Goal: Task Accomplishment & Management: Manage account settings

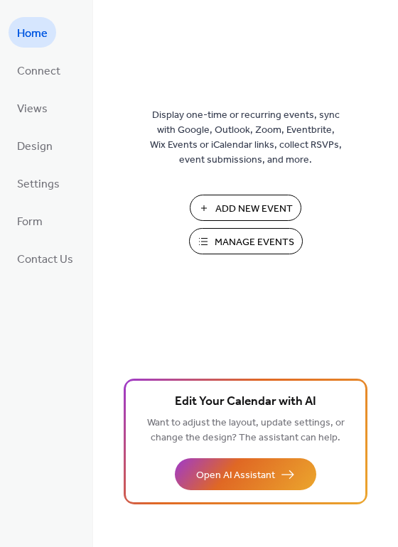
click at [246, 241] on span "Manage Events" at bounding box center [254, 242] width 80 height 15
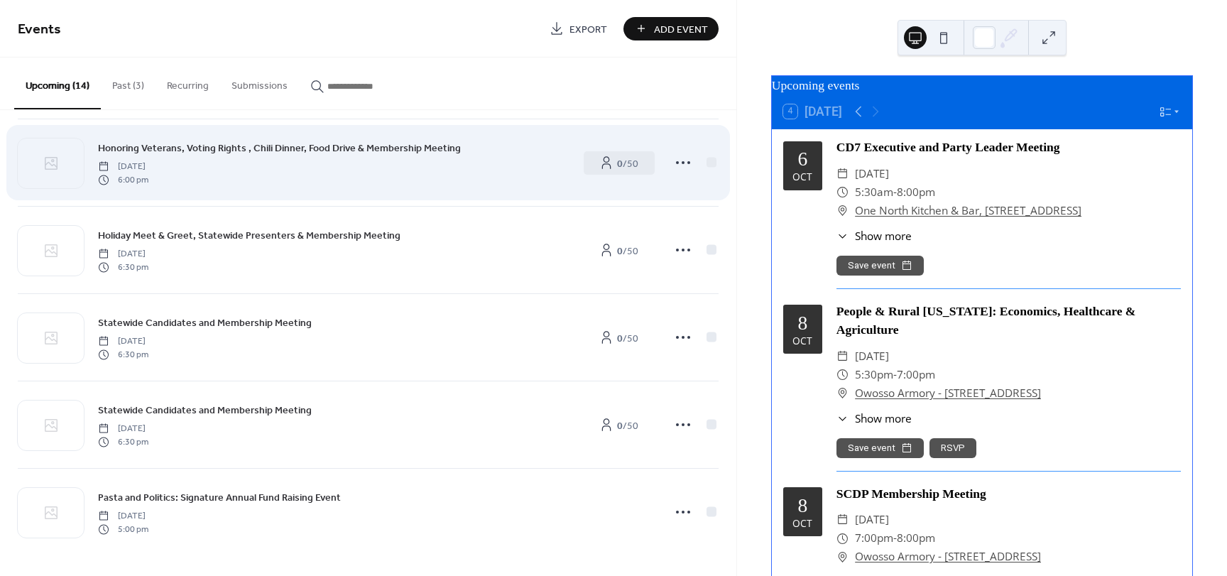
scroll to position [799, 0]
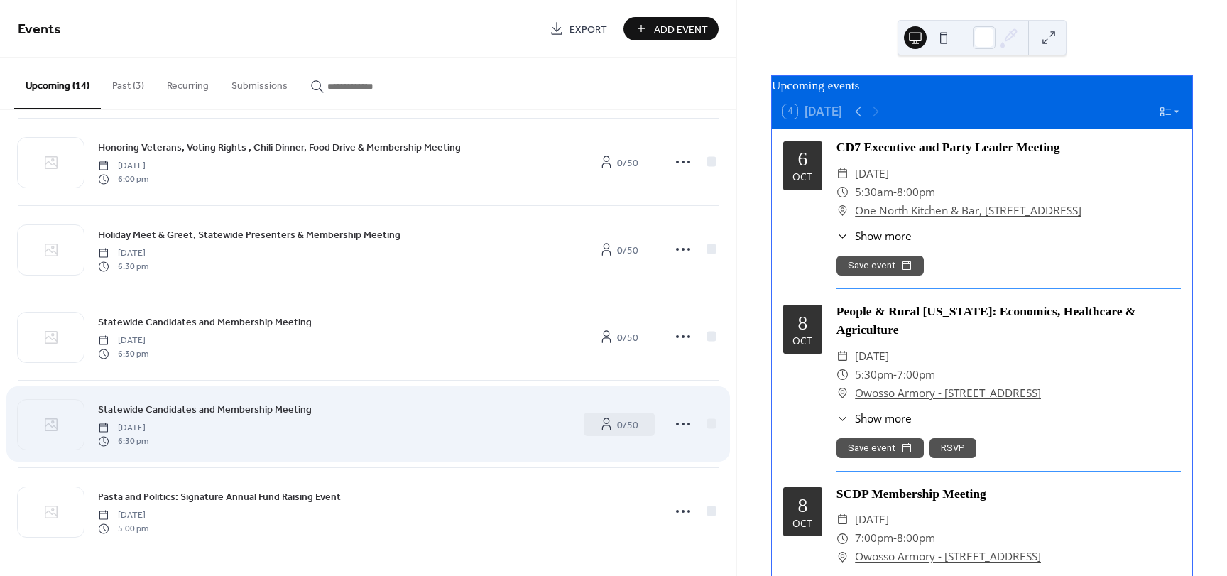
click at [254, 405] on span "Statewide Candidates and Membership Meeting" at bounding box center [205, 409] width 214 height 15
